Goal: Task Accomplishment & Management: Complete application form

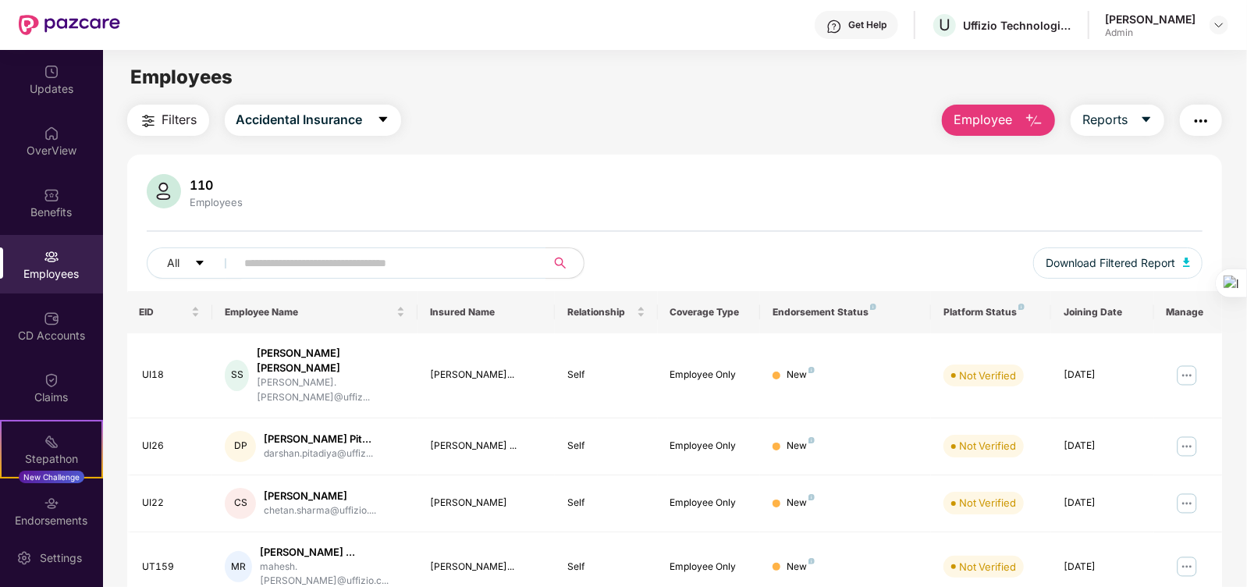
click at [549, 209] on div "110 Employees" at bounding box center [675, 192] width 1057 height 37
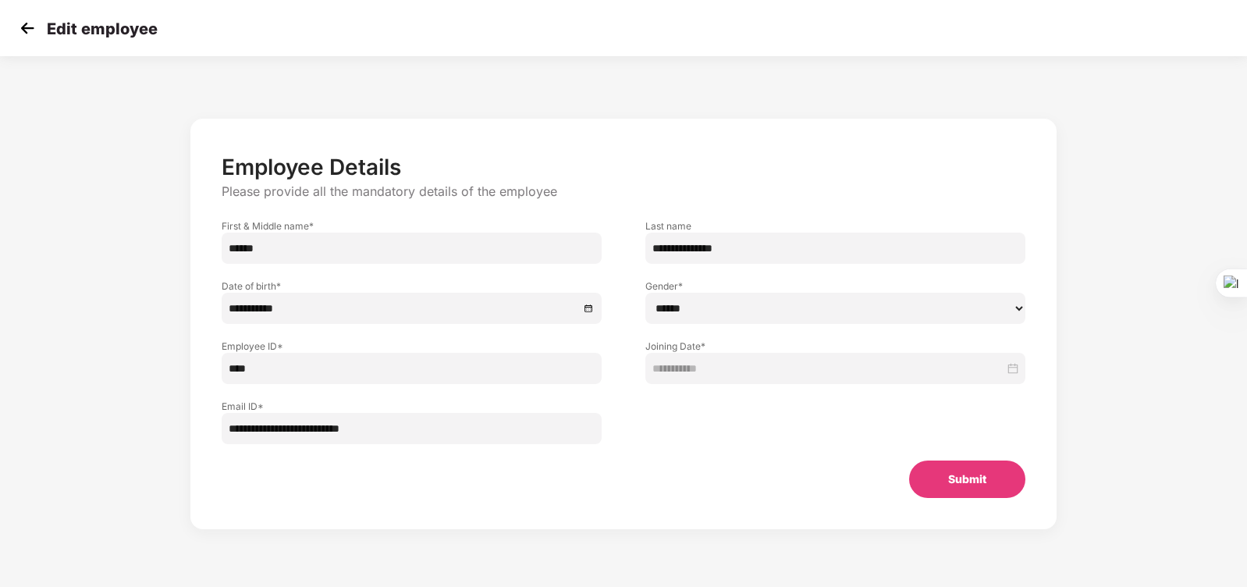
select select "******"
click at [19, 25] on img at bounding box center [27, 27] width 23 height 23
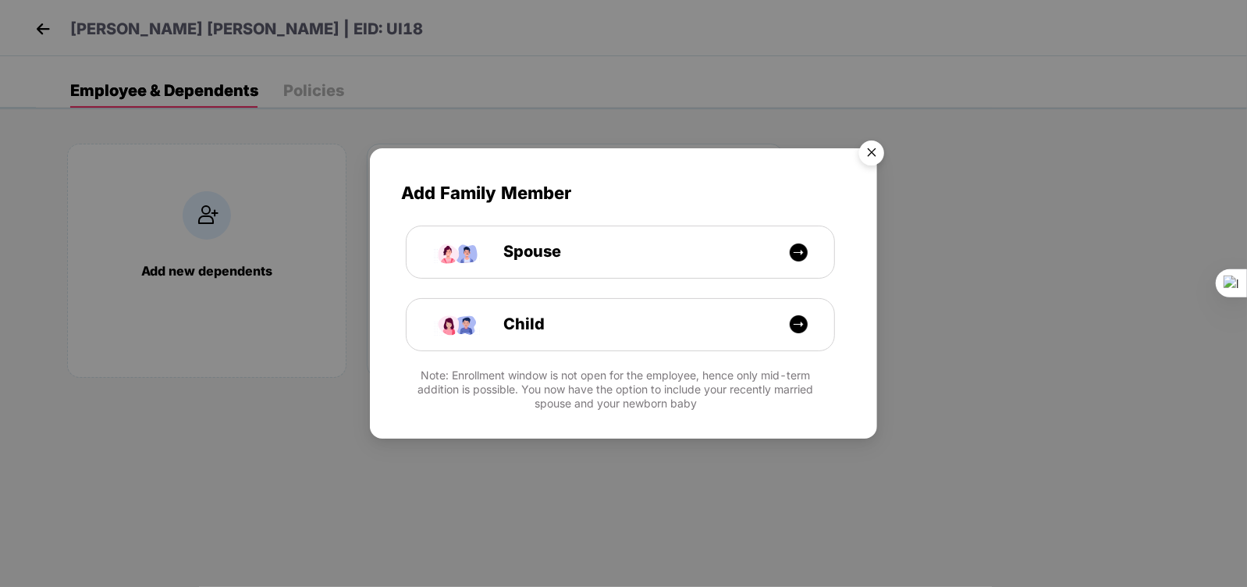
click at [877, 150] on img "Close" at bounding box center [872, 155] width 44 height 44
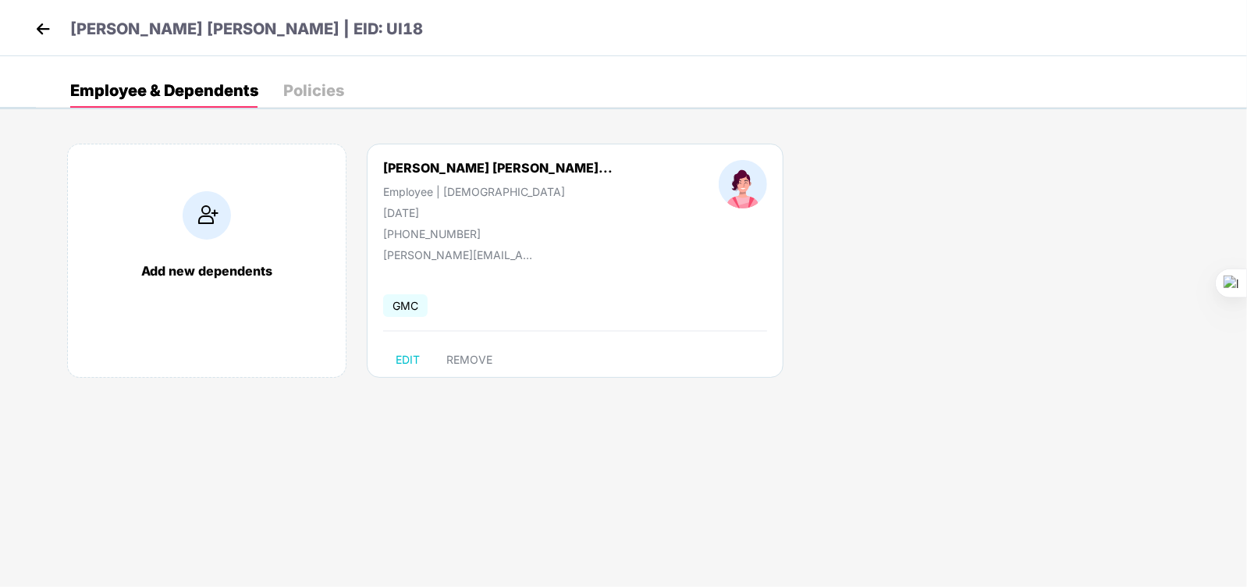
click at [983, 289] on div "Add new dependents Sharyu Nitin Shivank... Employee | Female 25 Apr 2001 +91702…" at bounding box center [641, 268] width 1211 height 297
click at [51, 20] on img at bounding box center [42, 28] width 23 height 23
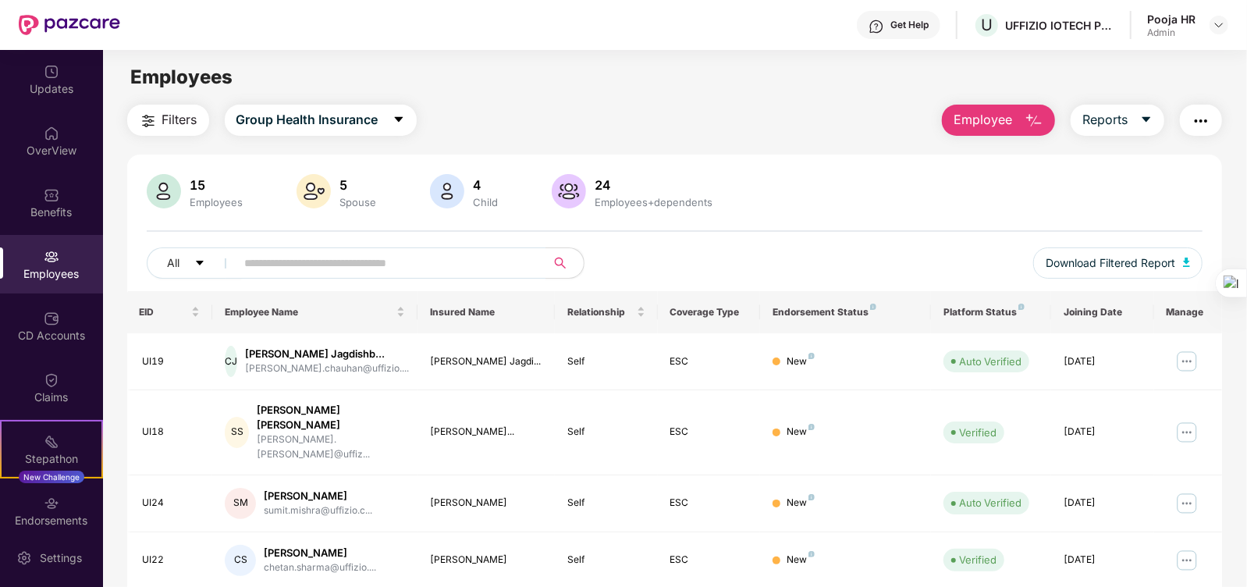
click at [656, 126] on div "Filters Group Health Insurance Employee Reports" at bounding box center [675, 120] width 1096 height 31
click at [694, 112] on div "Filters Group Health Insurance Employee Reports" at bounding box center [675, 120] width 1096 height 31
